Goal: Information Seeking & Learning: Learn about a topic

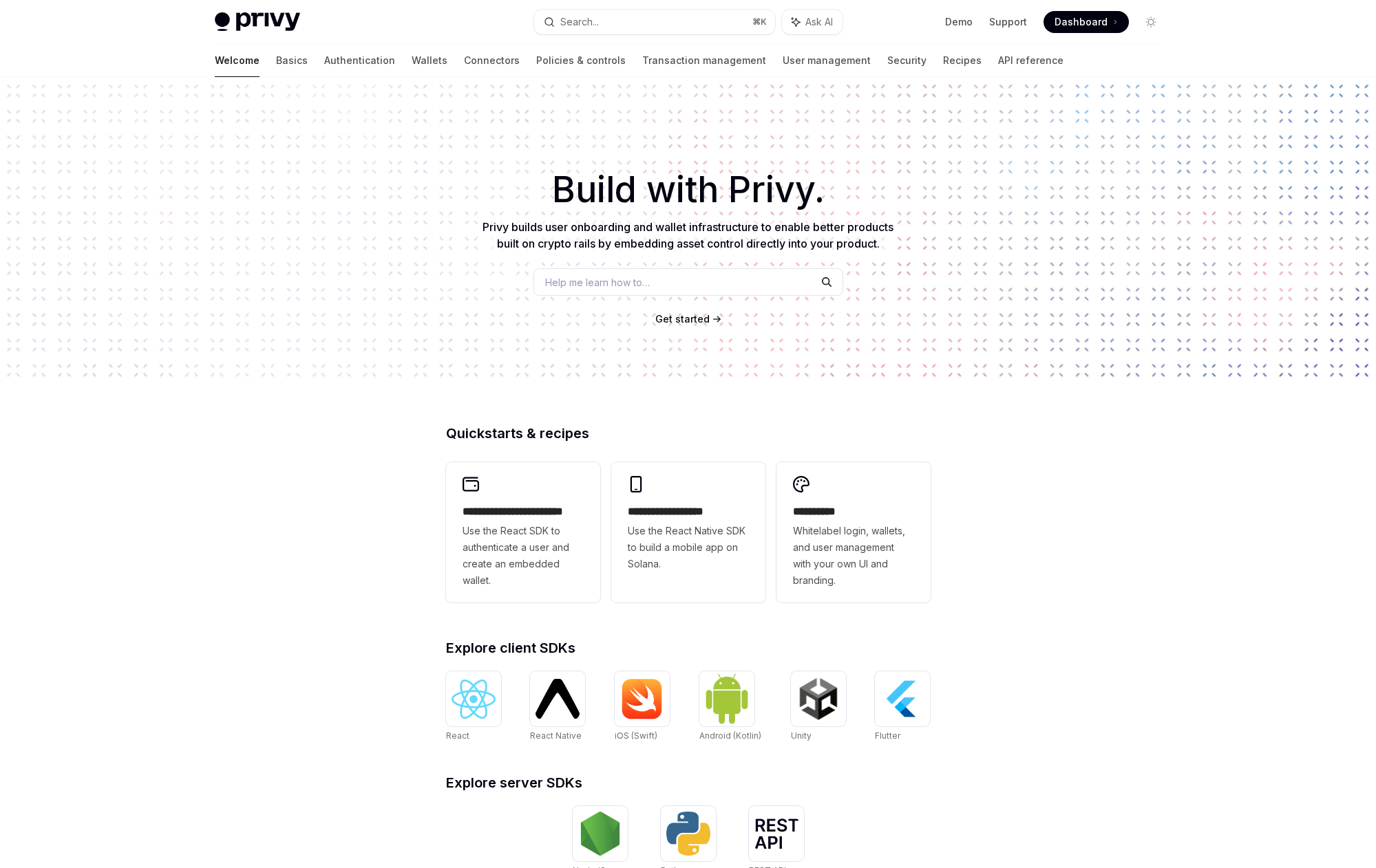
type textarea "*"
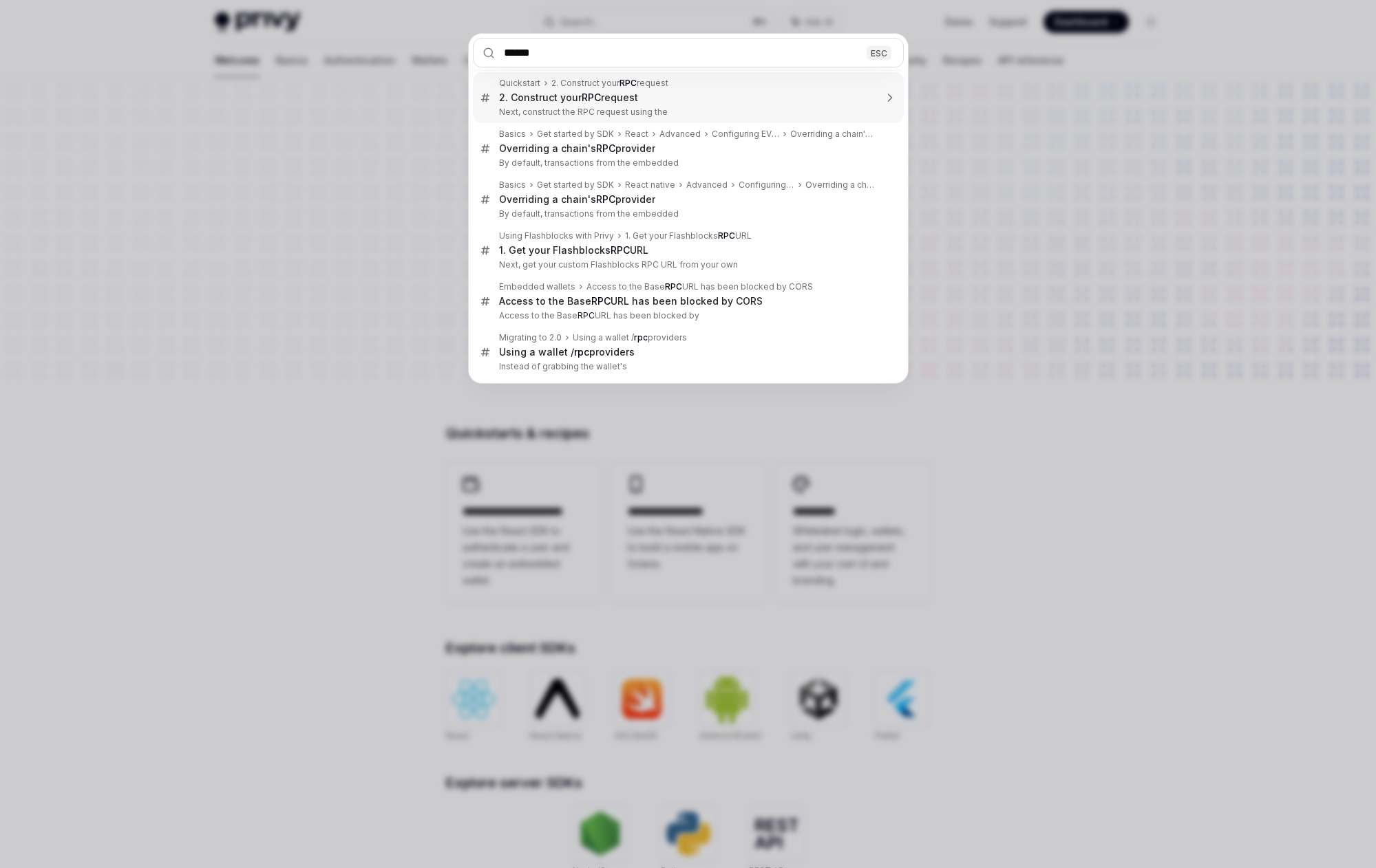
type input "*******"
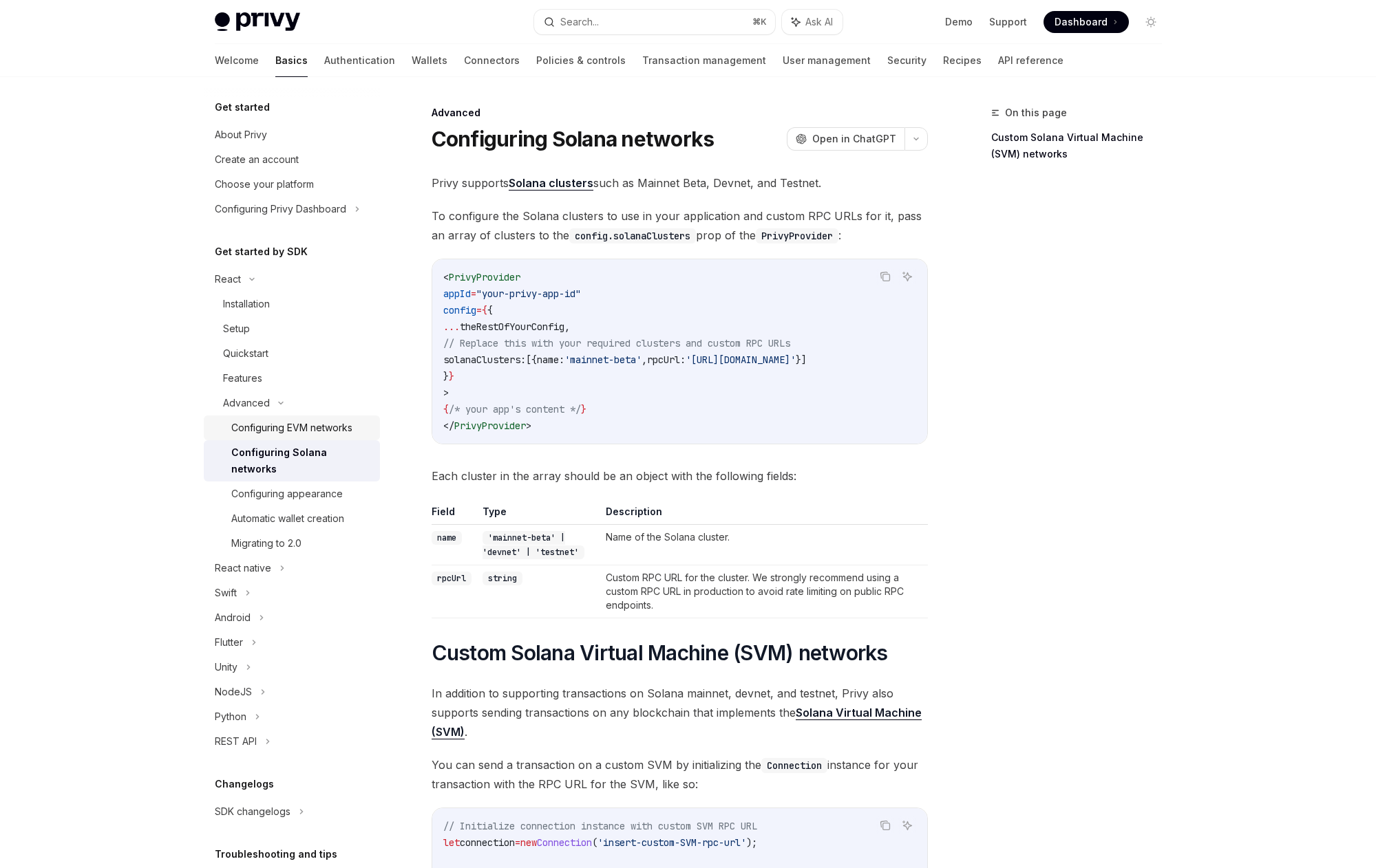
click at [246, 434] on div "Configuring EVM networks" at bounding box center [292, 428] width 121 height 16
type textarea "*"
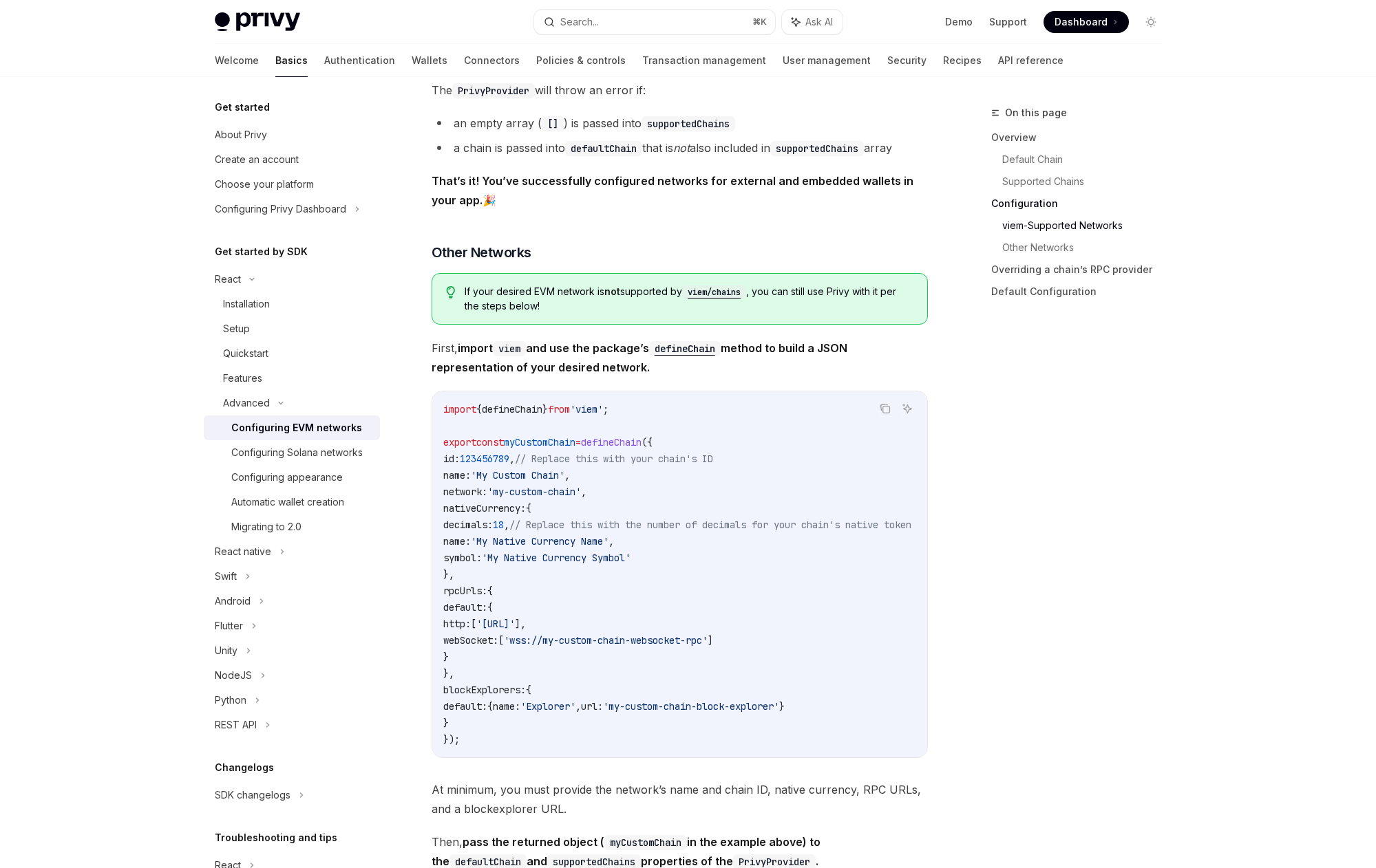
scroll to position [2144, 0]
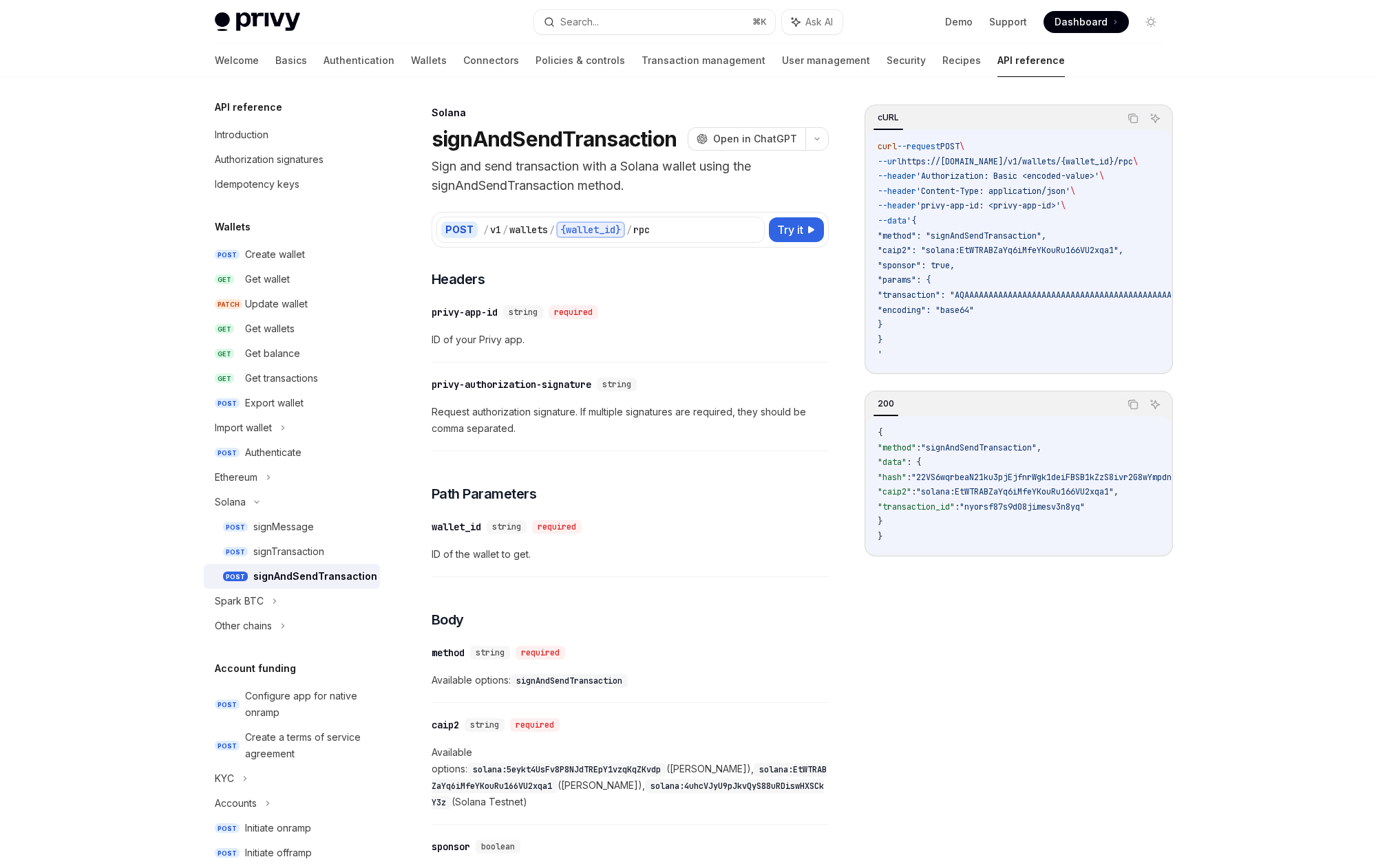
scroll to position [123, 0]
